Goal: Contribute content

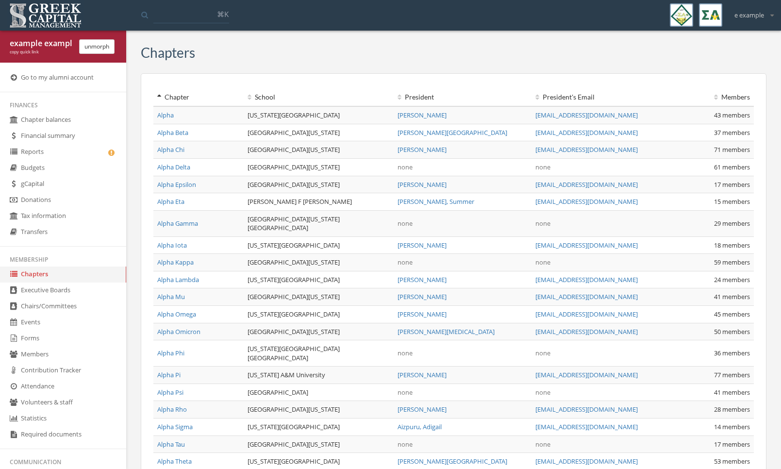
click at [35, 205] on link "Donations" at bounding box center [63, 200] width 126 height 16
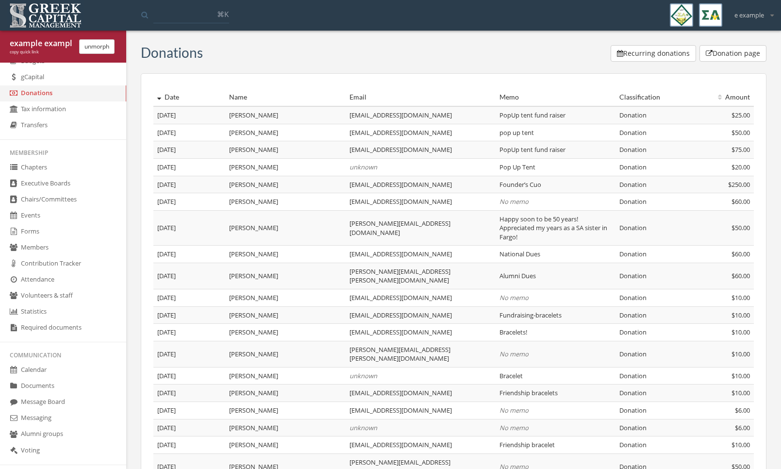
scroll to position [107, 0]
click at [55, 387] on link "Documents" at bounding box center [63, 386] width 126 height 16
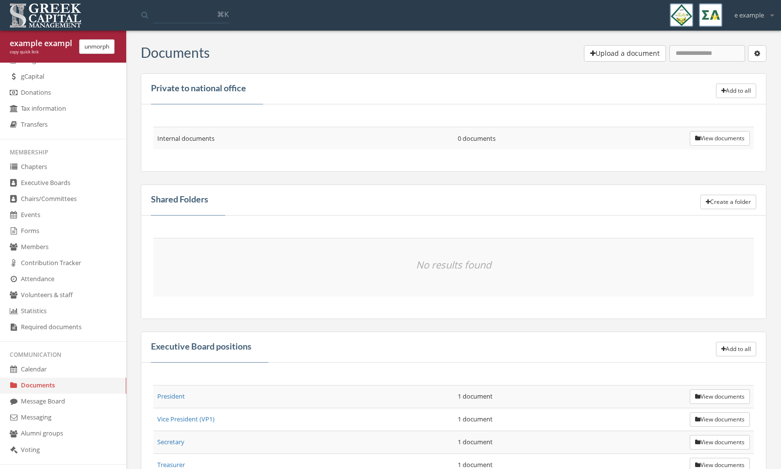
click at [616, 52] on button "Upload a document" at bounding box center [625, 53] width 82 height 17
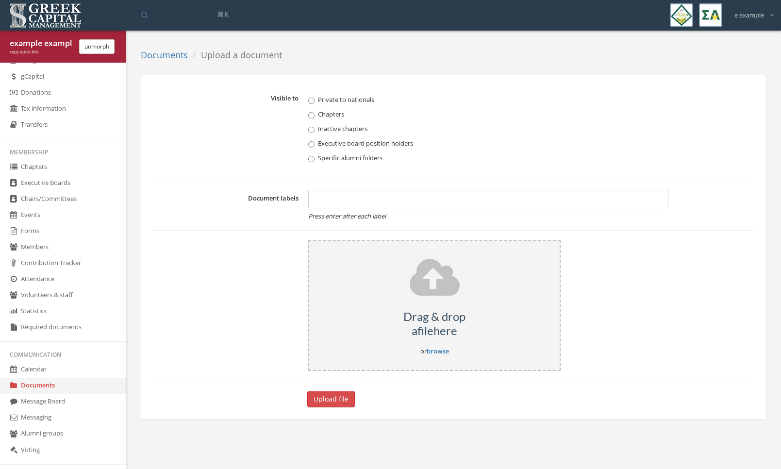
click at [344, 113] on label "Chapters" at bounding box center [488, 114] width 360 height 10
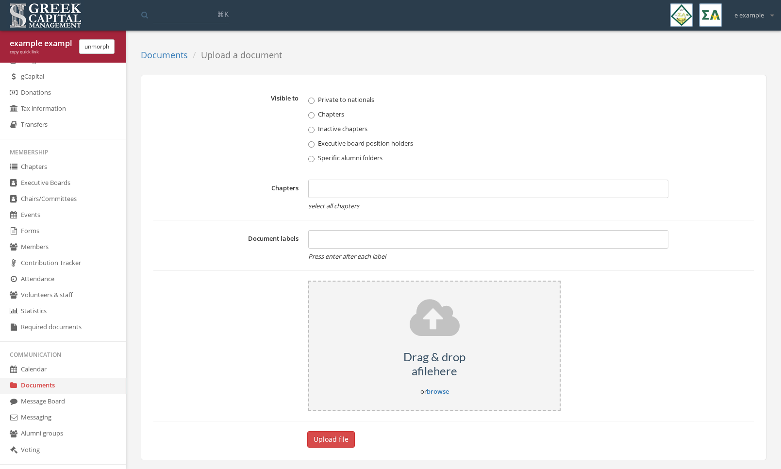
click at [330, 207] on em "select all chapters" at bounding box center [488, 206] width 360 height 9
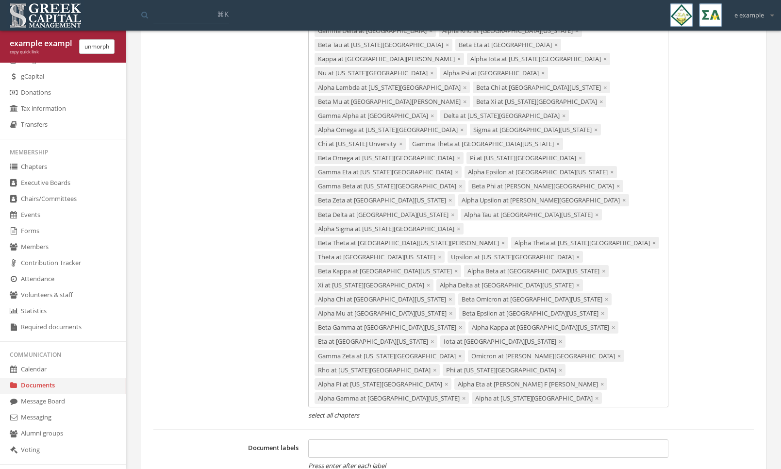
scroll to position [335, 0]
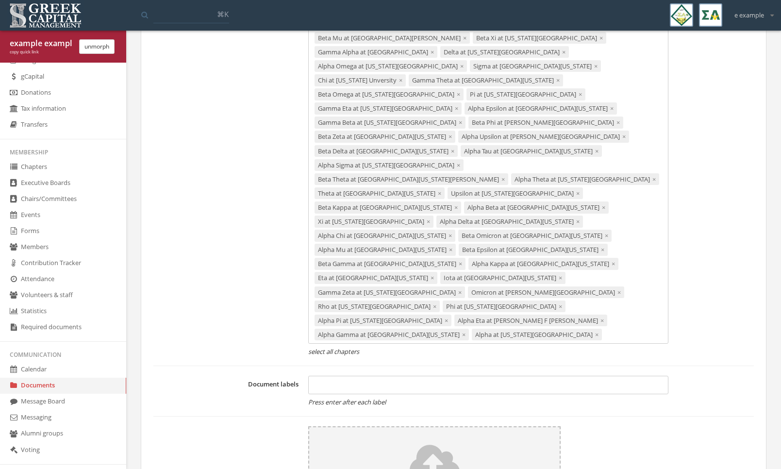
click at [111, 45] on button "unmorph" at bounding box center [96, 46] width 35 height 15
